Goal: Task Accomplishment & Management: Manage account settings

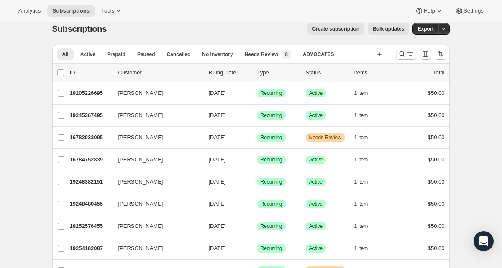
scroll to position [10, 0]
click at [481, 5] on button "Settings" at bounding box center [469, 11] width 39 height 12
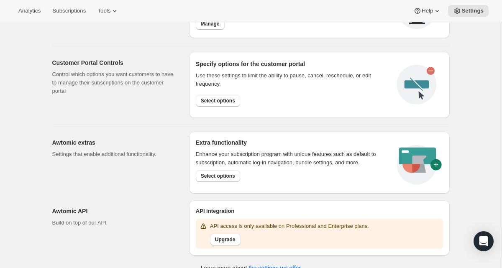
scroll to position [396, 0]
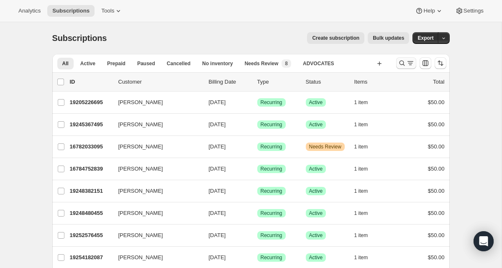
click at [403, 58] on button "Search and filter results" at bounding box center [406, 63] width 20 height 12
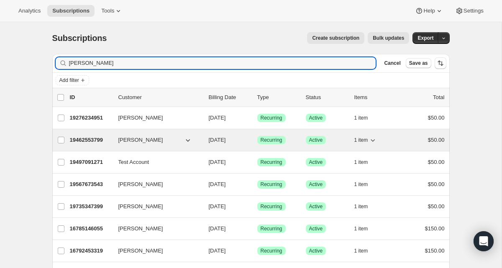
type input "[PERSON_NAME]"
click at [92, 141] on p "19462553799" at bounding box center [91, 140] width 42 height 8
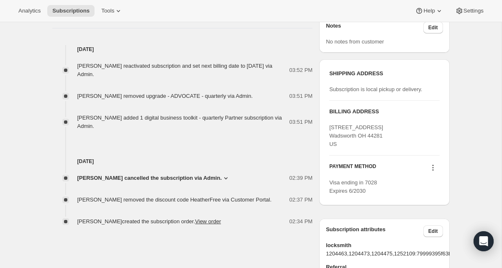
scroll to position [308, 0]
click at [433, 165] on icon at bounding box center [433, 167] width 8 height 8
click at [444, 148] on div "SHIPPING ADDRESS Subscription is local pickup or delivery. BILLING ADDRESS [STR…" at bounding box center [384, 132] width 130 height 146
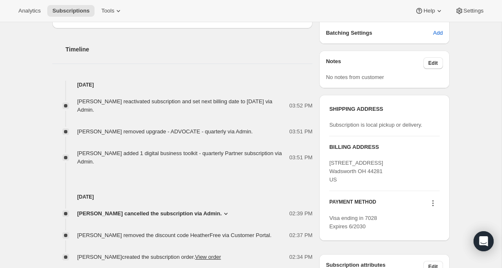
scroll to position [270, 0]
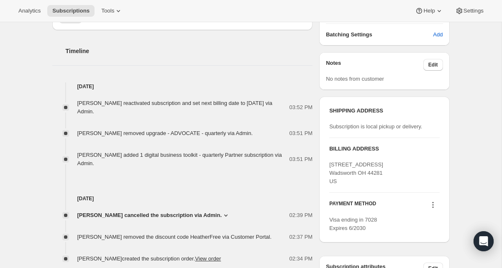
click at [433, 203] on icon at bounding box center [432, 202] width 1 height 1
